Goal: Navigation & Orientation: Find specific page/section

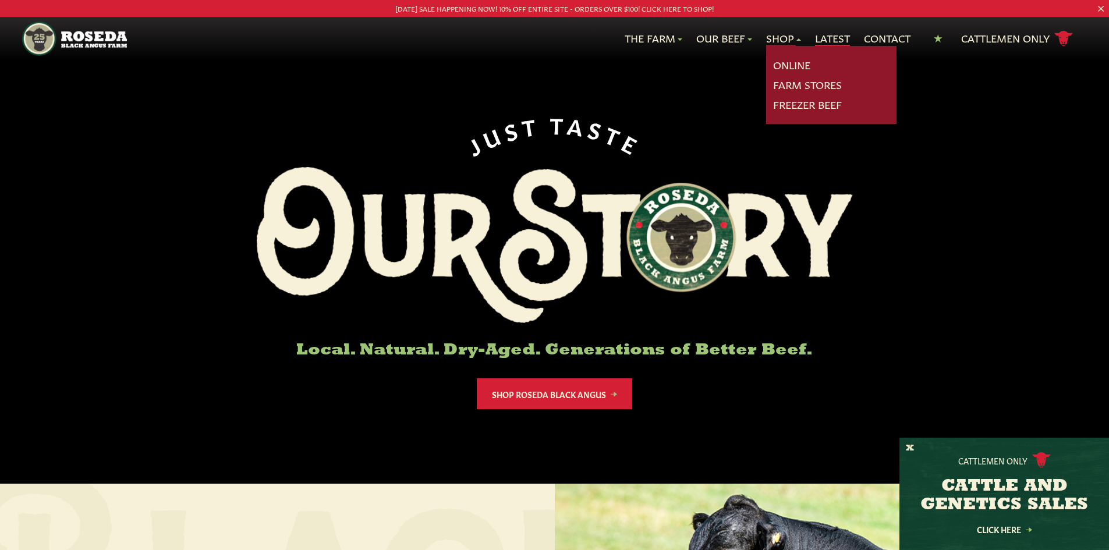
click at [840, 36] on link "Latest" at bounding box center [832, 38] width 35 height 15
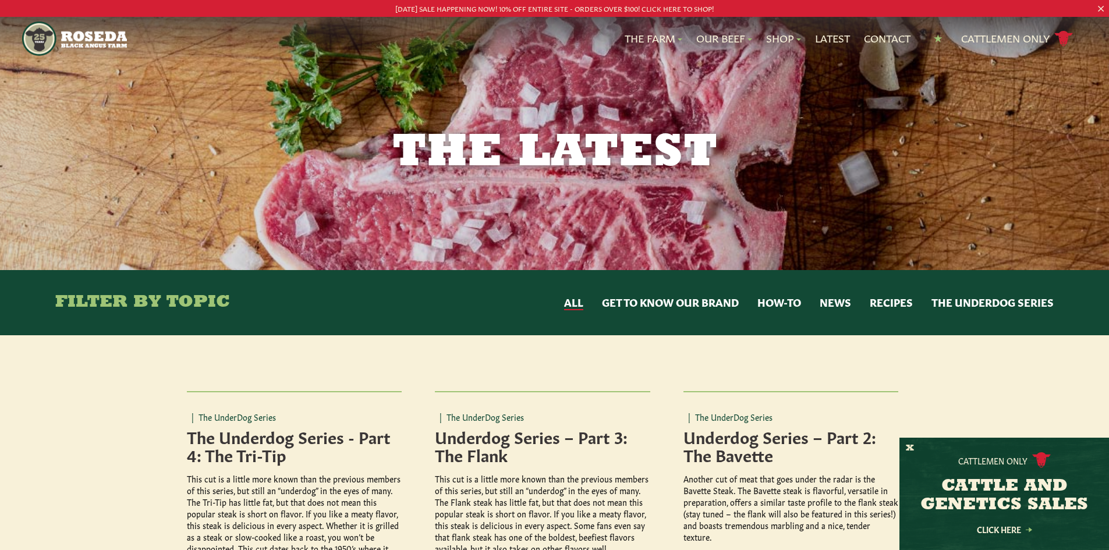
click at [838, 300] on button "News" at bounding box center [835, 302] width 31 height 15
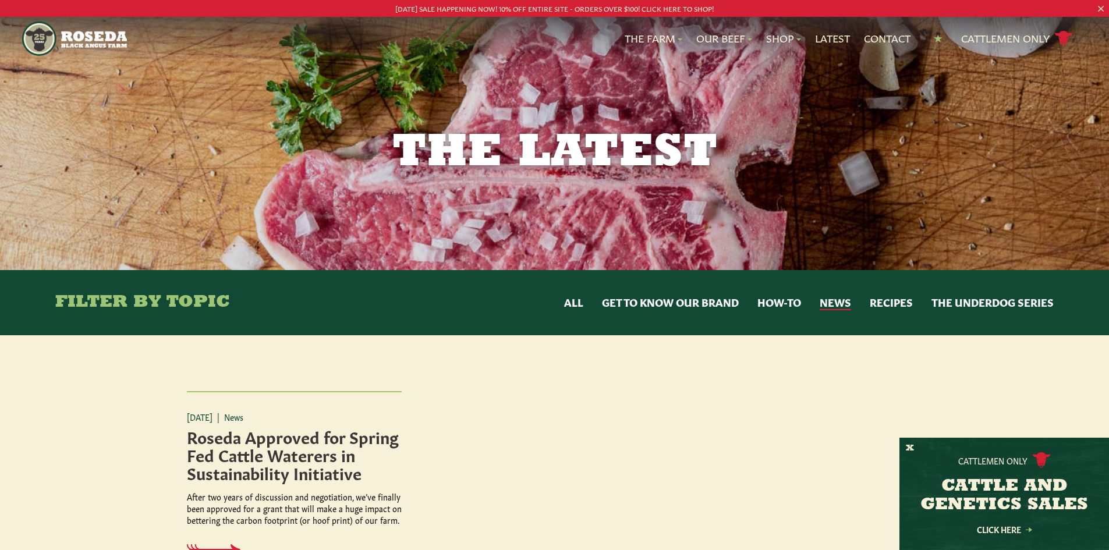
click at [773, 306] on button "How-to" at bounding box center [780, 302] width 44 height 15
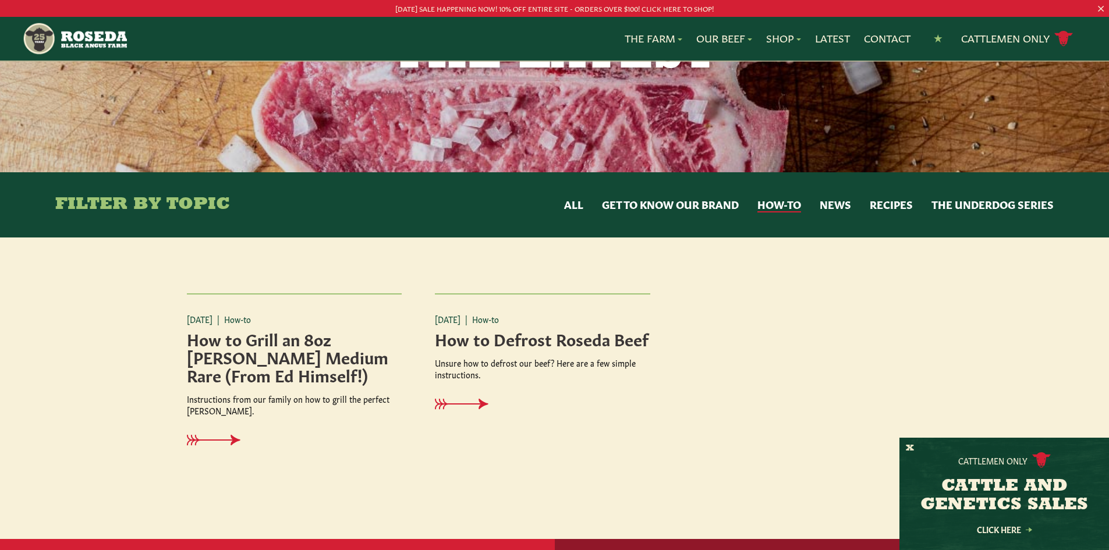
scroll to position [116, 0]
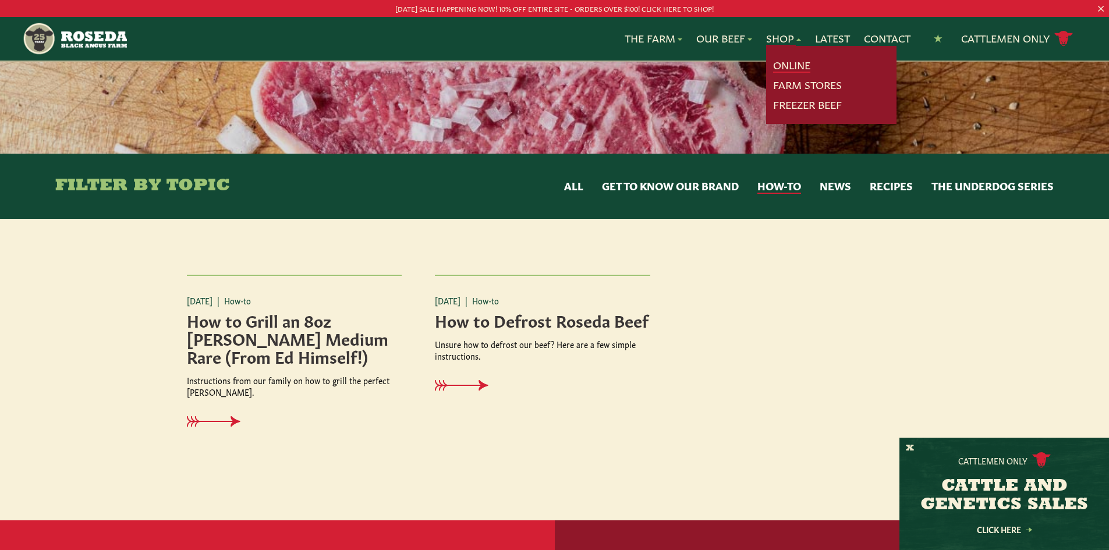
click at [787, 63] on link "Online" at bounding box center [791, 65] width 37 height 15
click at [803, 83] on link "Farm Stores" at bounding box center [807, 84] width 69 height 15
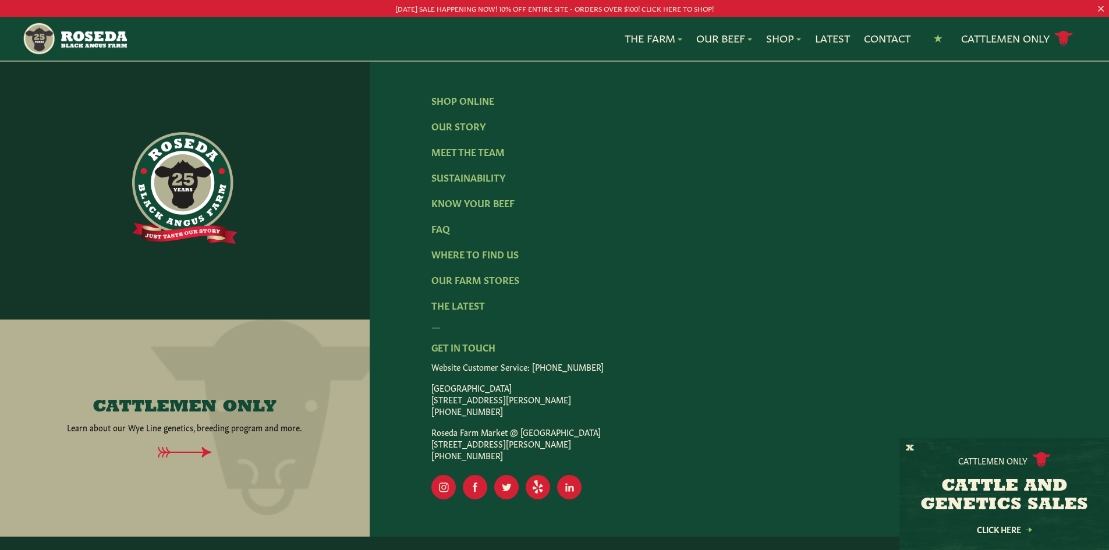
scroll to position [2032, 0]
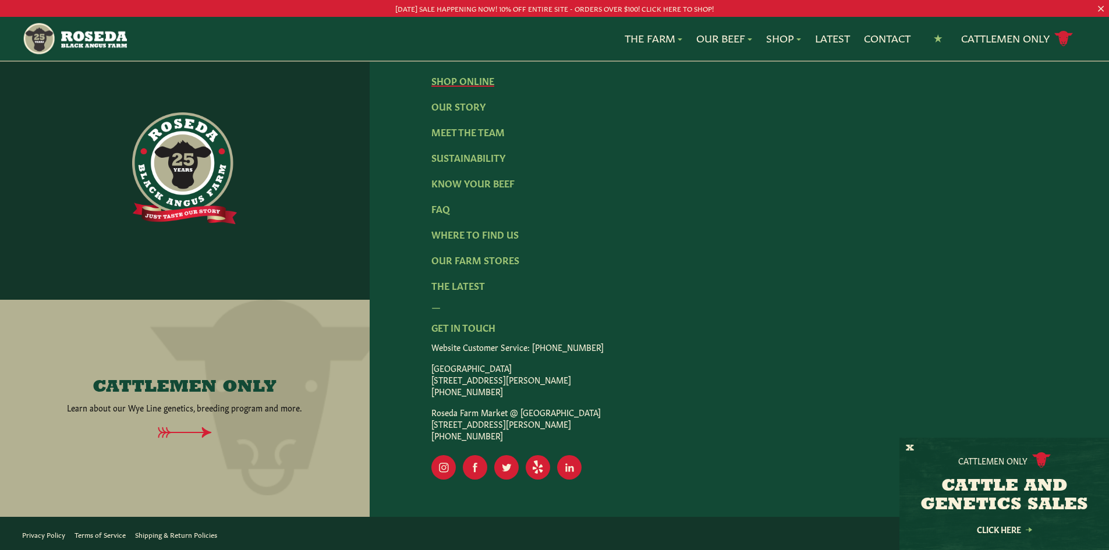
click at [456, 83] on link "Shop Online" at bounding box center [462, 80] width 63 height 13
